Goal: Navigation & Orientation: Find specific page/section

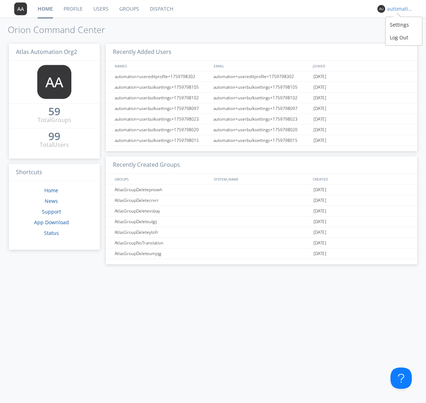
click at [388, 7] on div "automation+atlas+spanish0001+org2" at bounding box center [400, 8] width 27 height 7
click at [392, 24] on div "Settings" at bounding box center [403, 24] width 37 height 13
click at [72, 5] on link "Profile" at bounding box center [73, 9] width 30 height 18
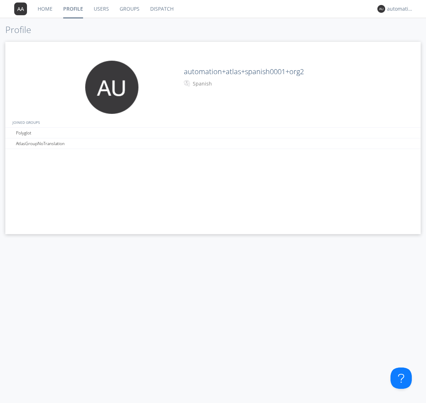
click at [46, 10] on link "Home" at bounding box center [45, 9] width 26 height 18
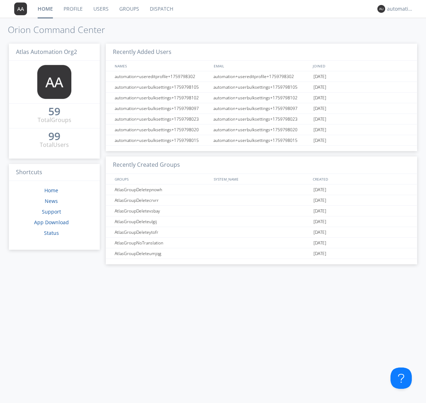
click at [161, 9] on link "Dispatch" at bounding box center [161, 9] width 34 height 18
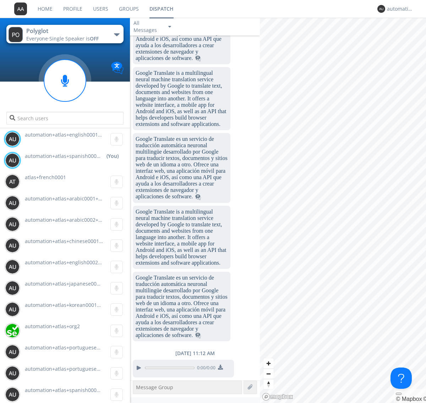
scroll to position [883, 0]
